Goal: Information Seeking & Learning: Learn about a topic

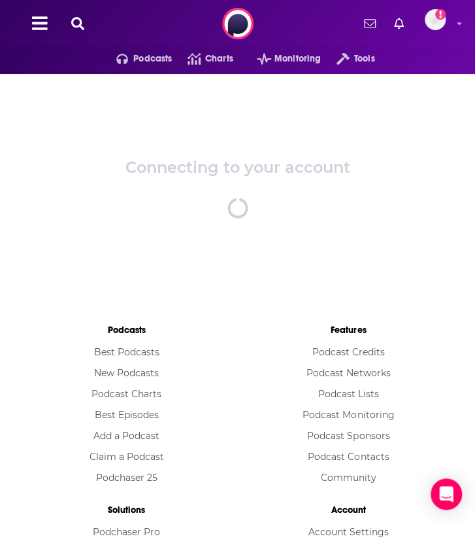
click at [27, 225] on div "Connecting to your account spinner" at bounding box center [237, 188] width 475 height 229
click at [78, 19] on icon at bounding box center [77, 23] width 13 height 13
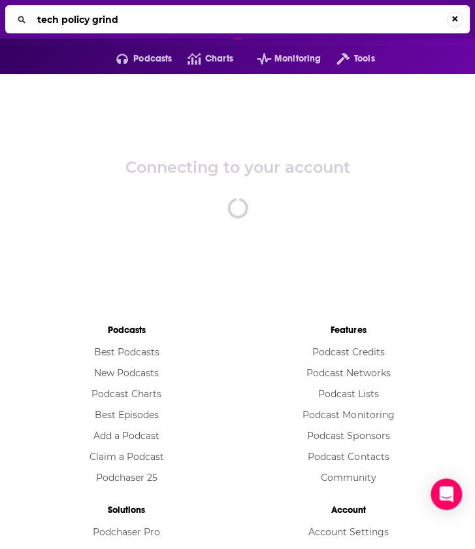
type input "tech policy grind"
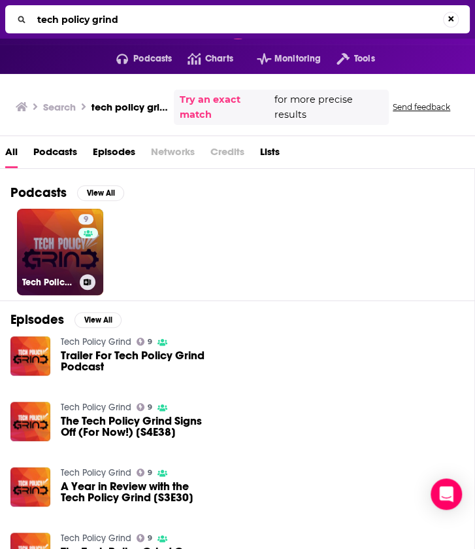
click at [37, 256] on link "9 Tech Policy Grind" at bounding box center [60, 252] width 86 height 86
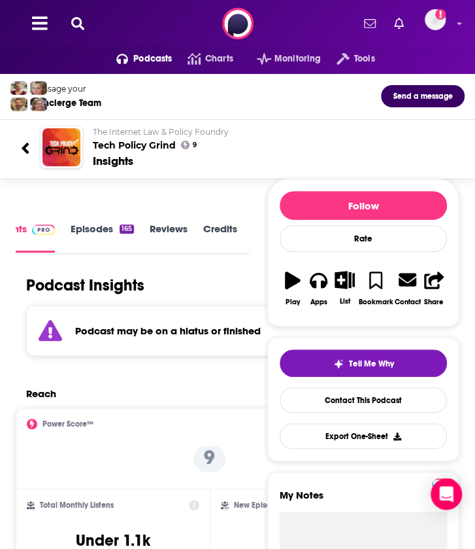
click at [71, 21] on icon at bounding box center [77, 23] width 13 height 13
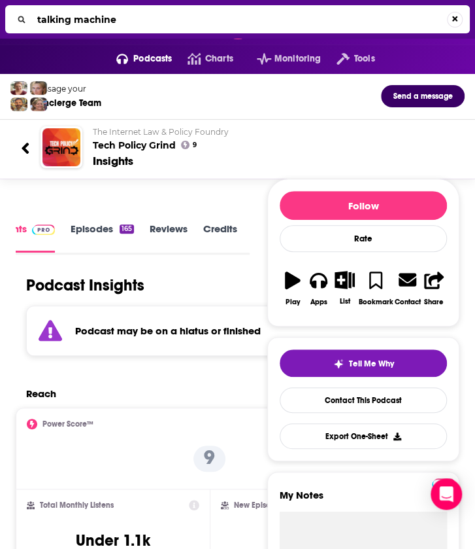
type input "talking machines"
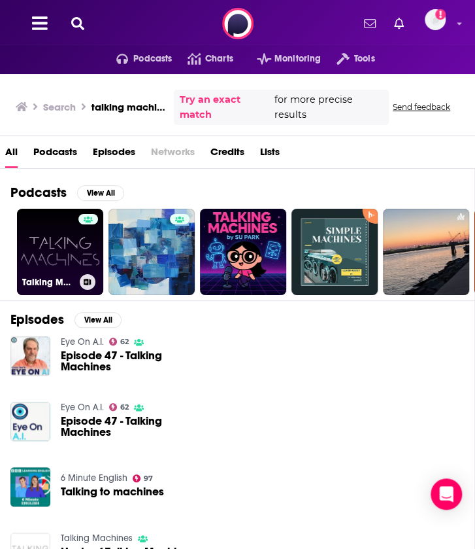
click at [37, 244] on link "Talking Machines" at bounding box center [60, 252] width 86 height 86
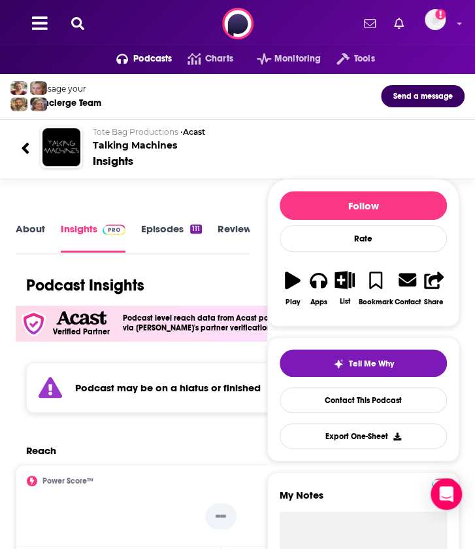
click at [76, 18] on icon at bounding box center [77, 23] width 13 height 13
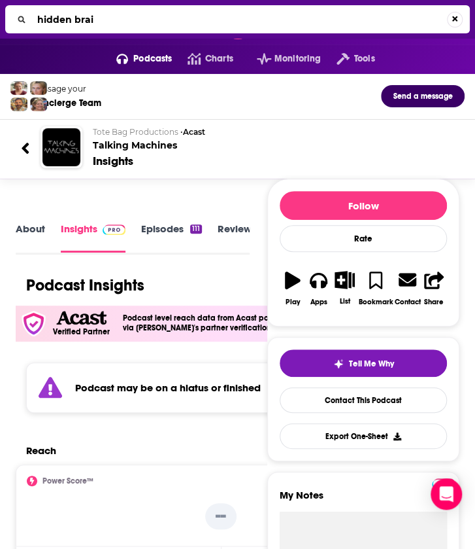
type input "hidden brain"
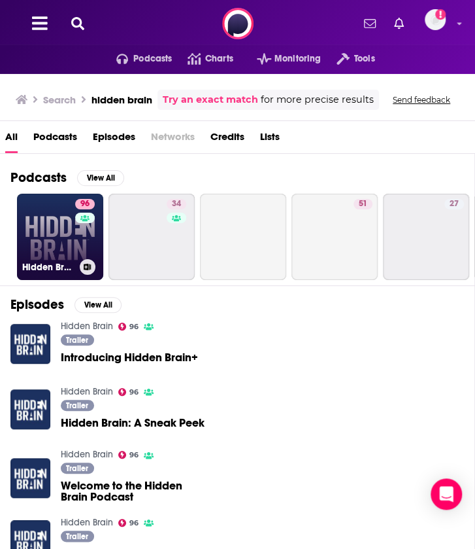
click at [48, 231] on link "96 Hidden Brain" at bounding box center [60, 237] width 86 height 86
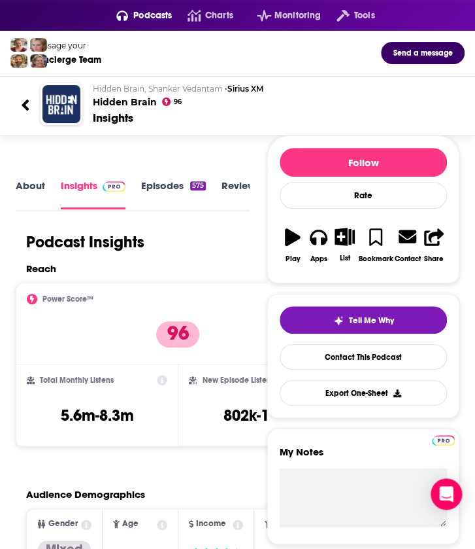
scroll to position [44, 0]
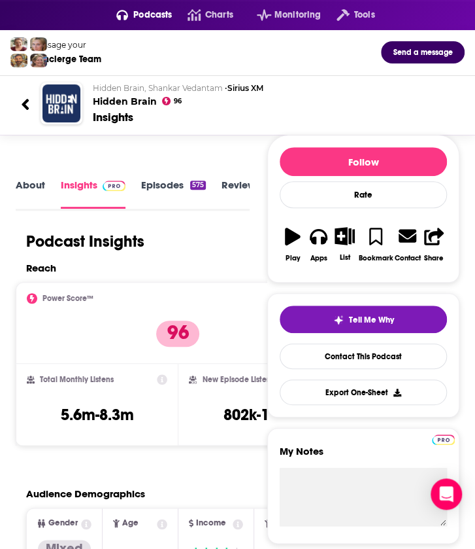
click at [24, 105] on icon at bounding box center [25, 104] width 7 height 11
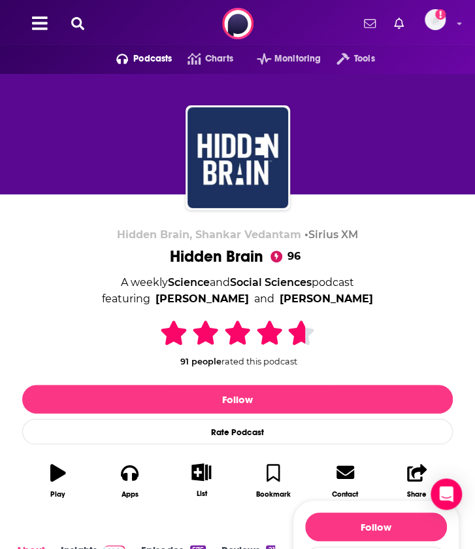
click at [78, 20] on icon at bounding box center [77, 23] width 13 height 13
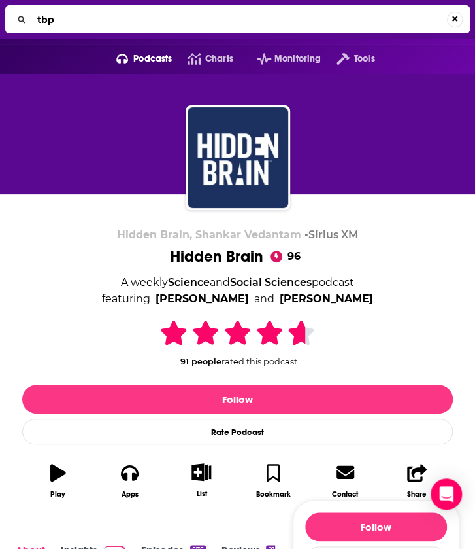
type input "tbpn"
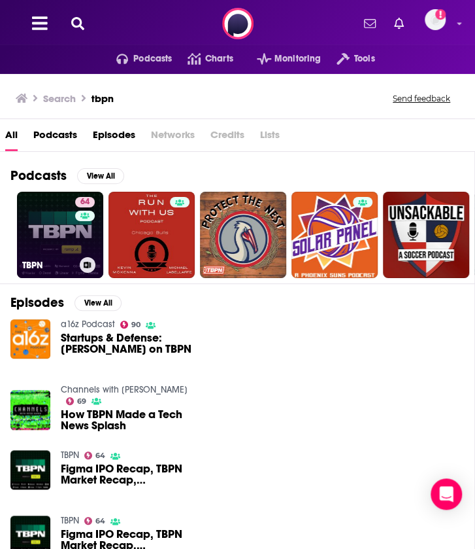
click at [48, 220] on link "64 TBPN" at bounding box center [60, 235] width 86 height 86
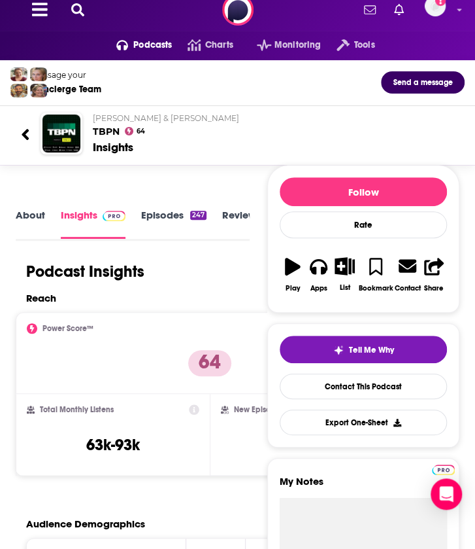
scroll to position [14, 0]
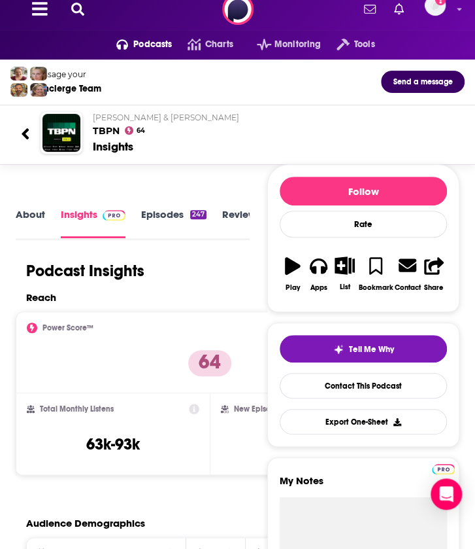
click at [221, 450] on div "New Episode Listens 2.1k-4.1k" at bounding box center [307, 433] width 172 height 60
click at [25, 125] on icon at bounding box center [25, 134] width 9 height 18
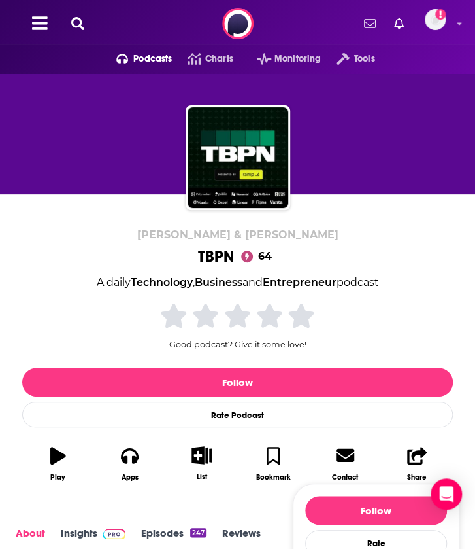
click at [77, 22] on icon at bounding box center [77, 23] width 13 height 13
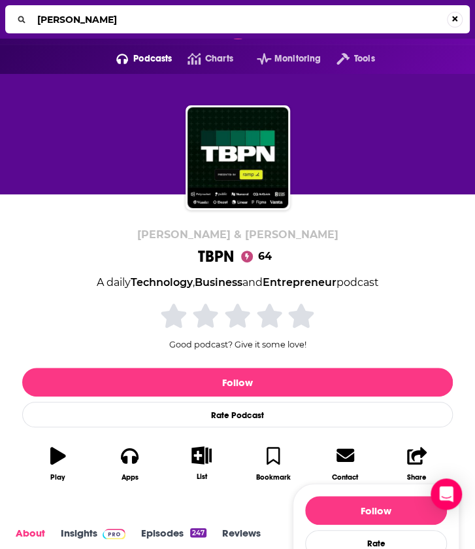
type input "[PERSON_NAME]"
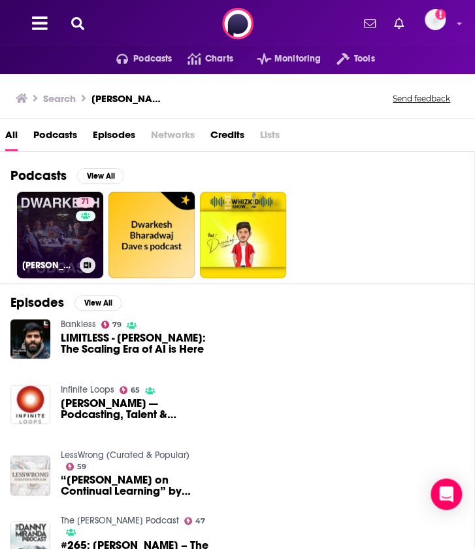
click at [46, 231] on link "71 [PERSON_NAME] Podcast" at bounding box center [60, 235] width 86 height 86
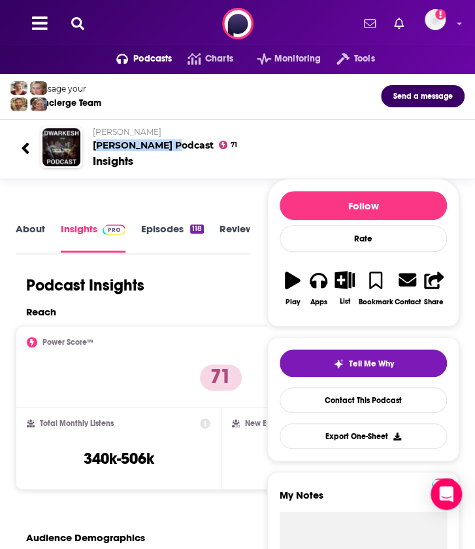
drag, startPoint x: 179, startPoint y: 144, endPoint x: 102, endPoint y: 147, distance: 77.2
click at [102, 147] on h2 "[PERSON_NAME] [PERSON_NAME] Podcast" at bounding box center [274, 139] width 362 height 24
drag, startPoint x: 183, startPoint y: 146, endPoint x: 94, endPoint y: 144, distance: 88.9
click at [94, 144] on div "[PERSON_NAME] [PERSON_NAME] Podcast 71" at bounding box center [274, 139] width 362 height 24
copy h2 "[PERSON_NAME] Podcast"
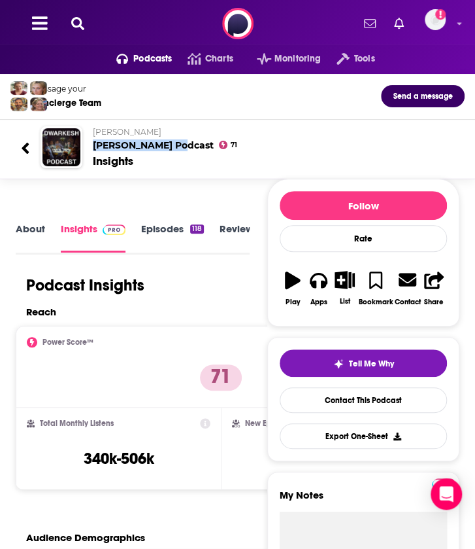
click at [76, 26] on icon at bounding box center [77, 23] width 13 height 13
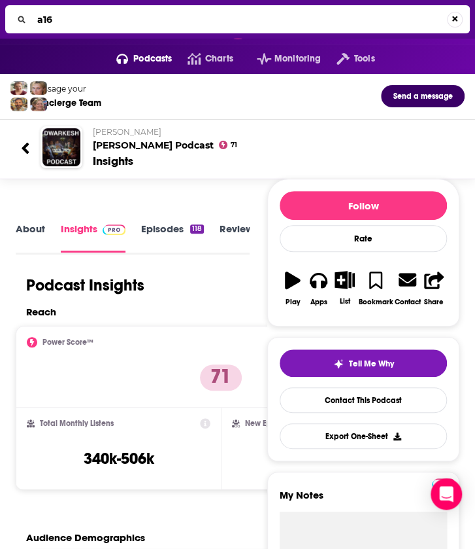
type input "a16z"
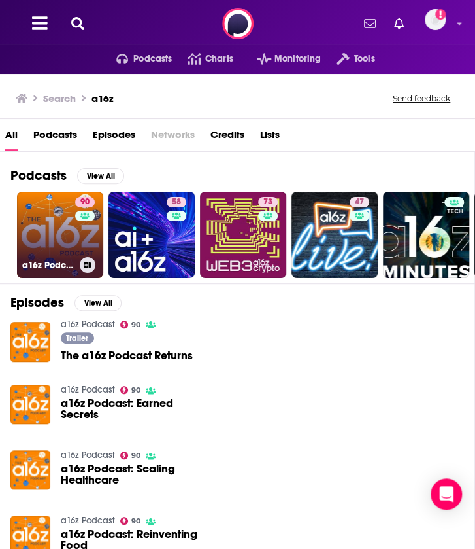
click at [59, 226] on link "90 a16z Podcast" at bounding box center [60, 235] width 86 height 86
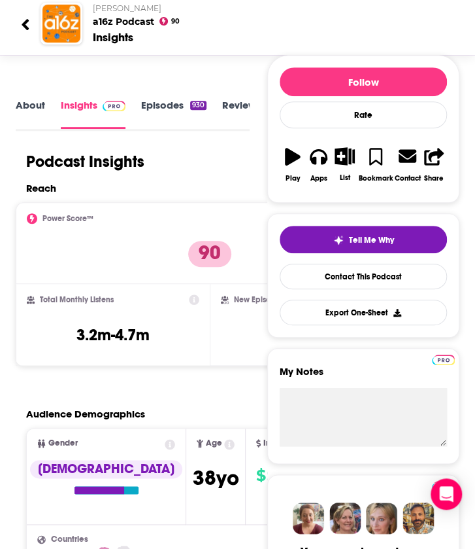
scroll to position [124, 0]
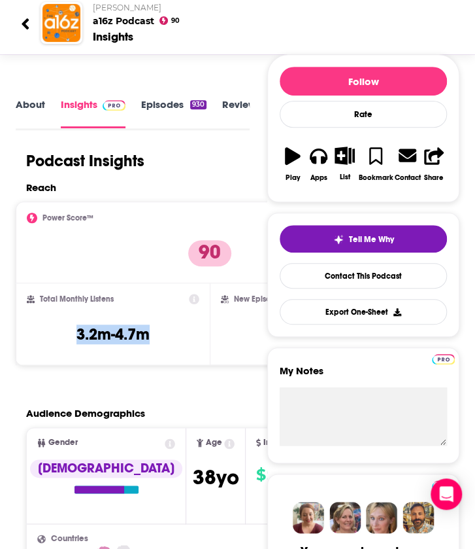
drag, startPoint x: 127, startPoint y: 334, endPoint x: 48, endPoint y: 335, distance: 78.5
click at [48, 335] on div "Total Monthly Listens 3.2m-4.7m" at bounding box center [113, 324] width 173 height 60
drag, startPoint x: 48, startPoint y: 335, endPoint x: 65, endPoint y: 336, distance: 17.0
copy h3 "3.2m-4.7m"
